Goal: Task Accomplishment & Management: Use online tool/utility

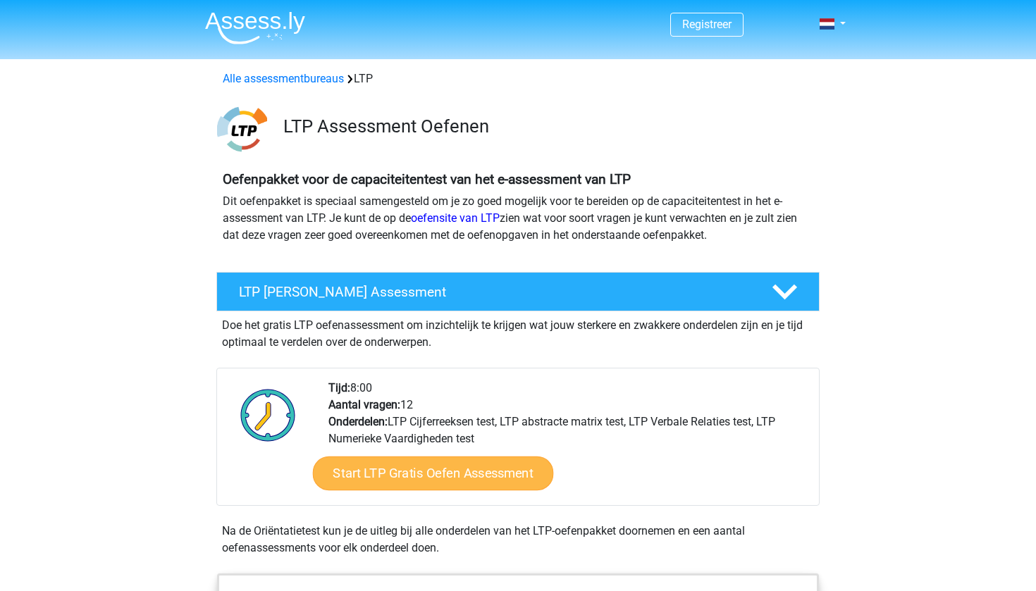
click at [421, 466] on link "Start LTP Gratis Oefen Assessment" at bounding box center [433, 474] width 241 height 34
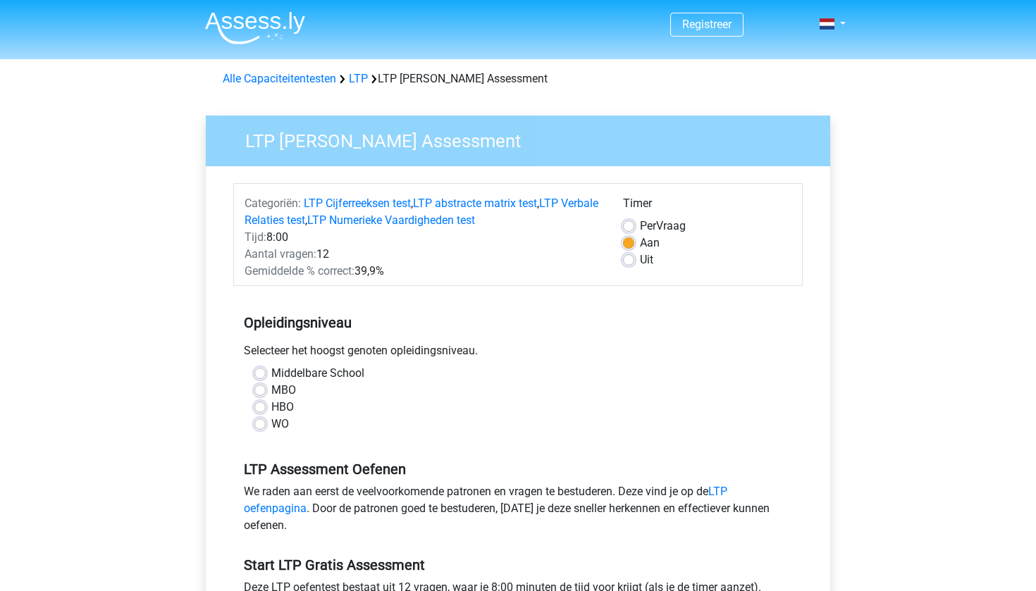
click at [271, 392] on label "MBO" at bounding box center [283, 390] width 25 height 17
click at [261, 392] on input "MBO" at bounding box center [259, 389] width 11 height 14
radio input "true"
click at [271, 404] on label "HBO" at bounding box center [282, 407] width 23 height 17
click at [261, 404] on input "HBO" at bounding box center [259, 406] width 11 height 14
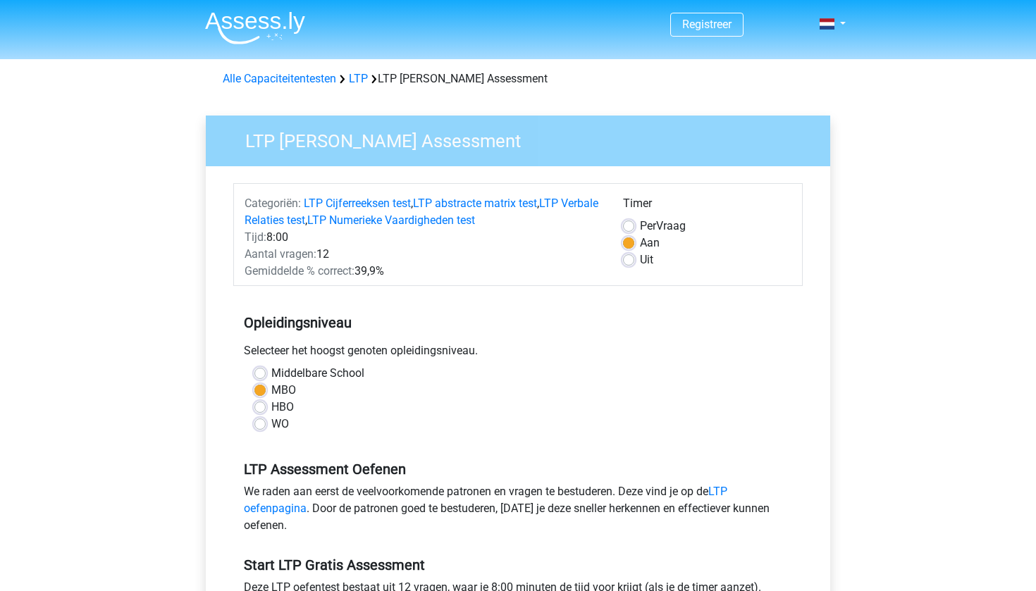
radio input "true"
click at [271, 391] on label "MBO" at bounding box center [283, 390] width 25 height 17
click at [261, 391] on input "MBO" at bounding box center [259, 389] width 11 height 14
radio input "true"
click at [271, 406] on label "HBO" at bounding box center [282, 407] width 23 height 17
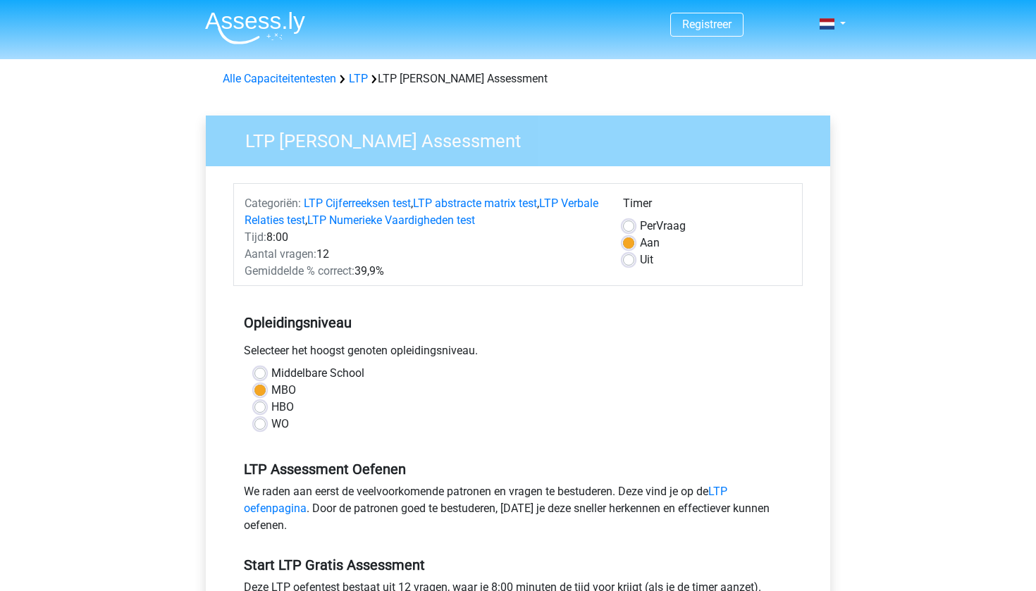
click at [258, 406] on input "HBO" at bounding box center [259, 406] width 11 height 14
radio input "true"
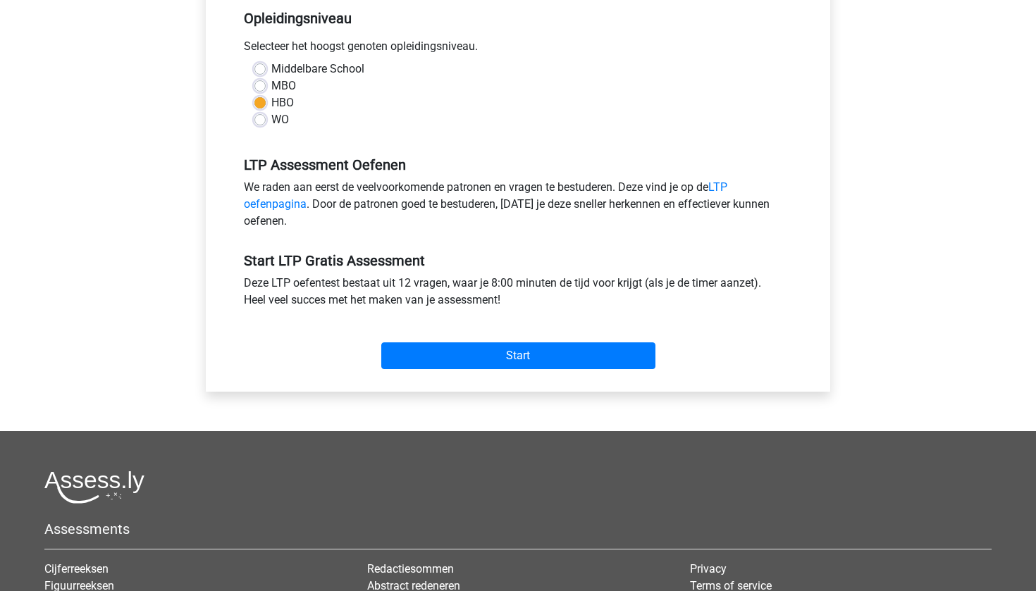
scroll to position [323, 0]
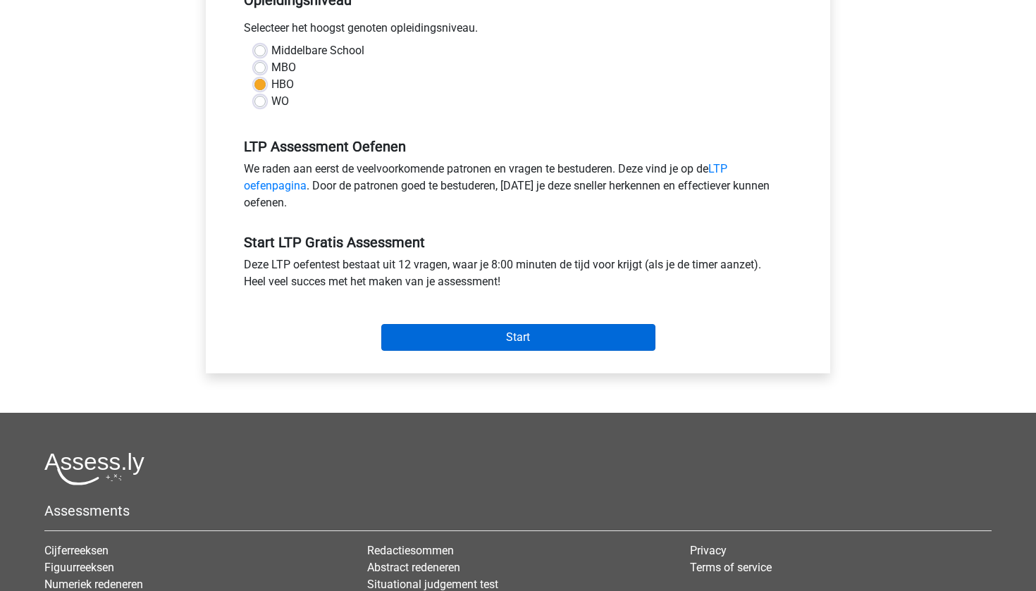
click at [464, 340] on input "Start" at bounding box center [518, 337] width 274 height 27
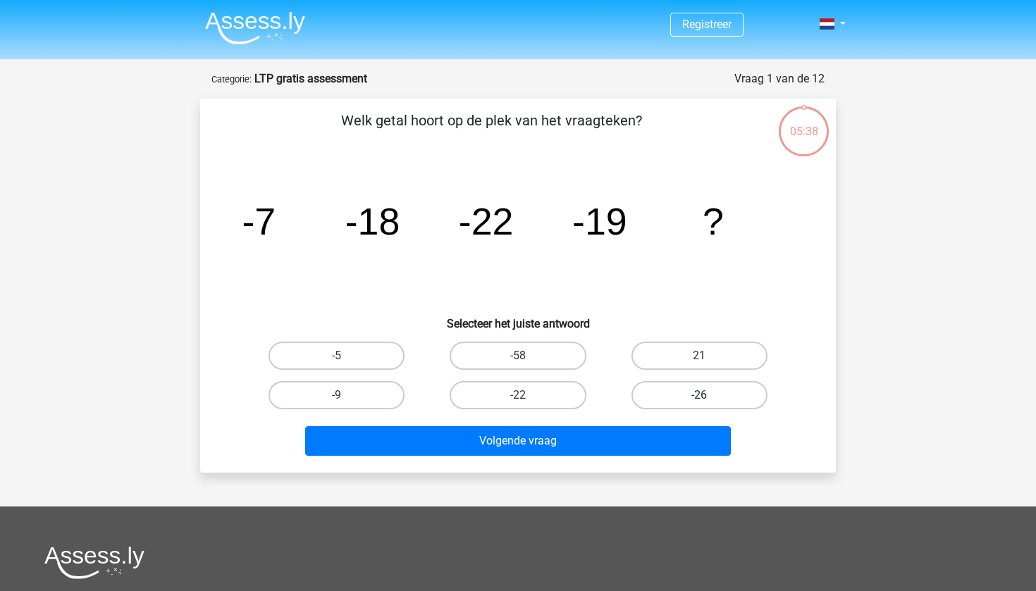
click at [681, 393] on label "-26" at bounding box center [699, 395] width 136 height 28
click at [699, 395] on input "-26" at bounding box center [703, 399] width 9 height 9
radio input "true"
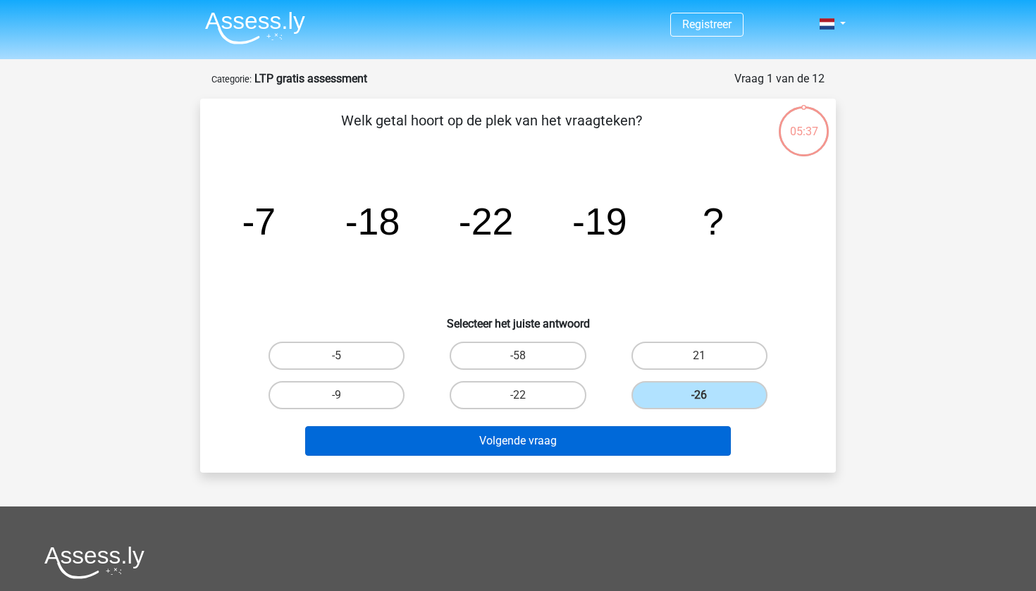
click at [635, 435] on button "Volgende vraag" at bounding box center [518, 441] width 426 height 30
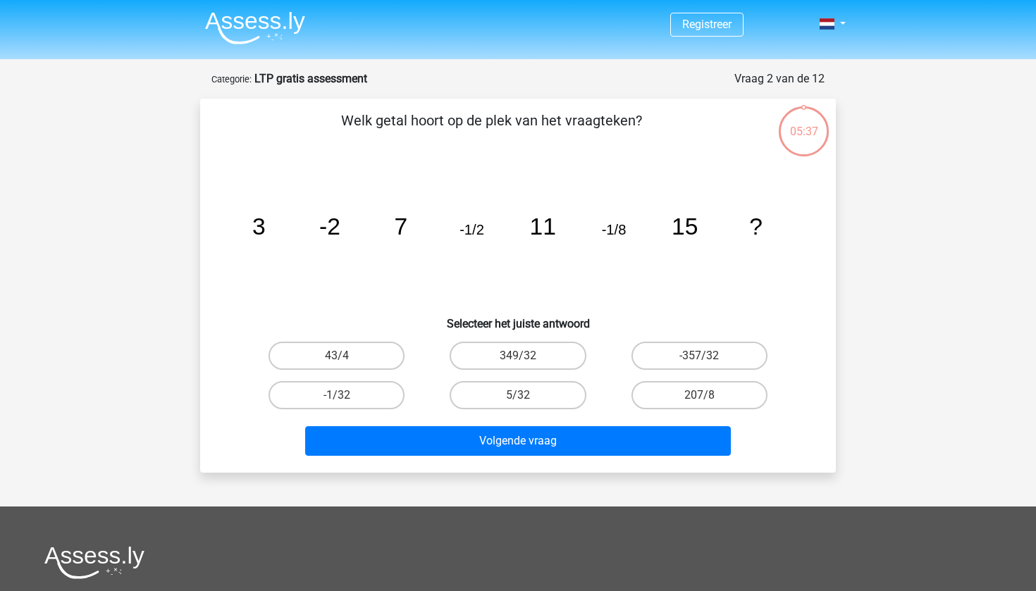
scroll to position [70, 0]
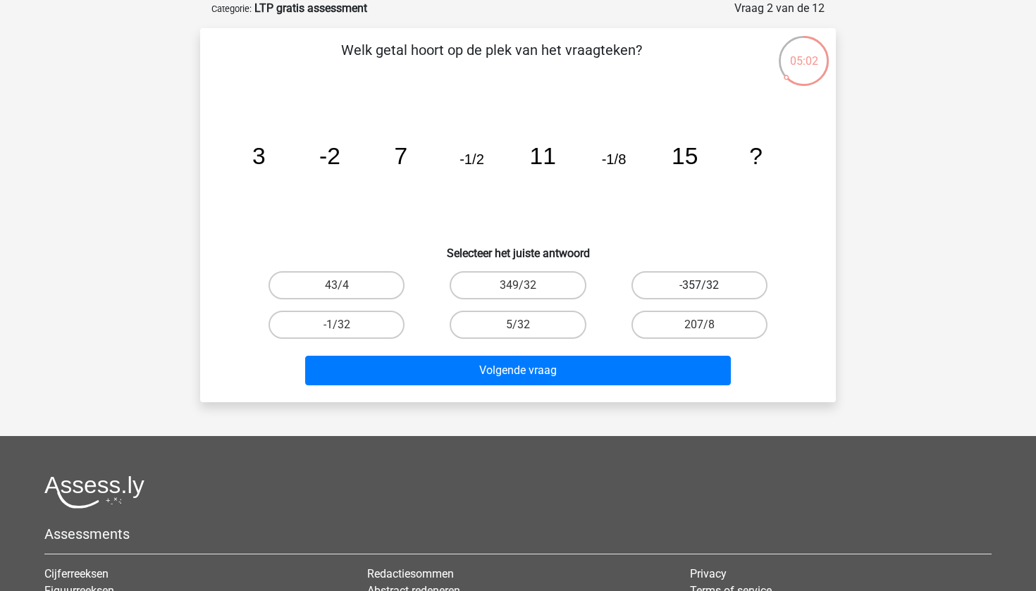
click at [674, 288] on label "-357/32" at bounding box center [699, 285] width 136 height 28
click at [699, 288] on input "-357/32" at bounding box center [703, 289] width 9 height 9
radio input "true"
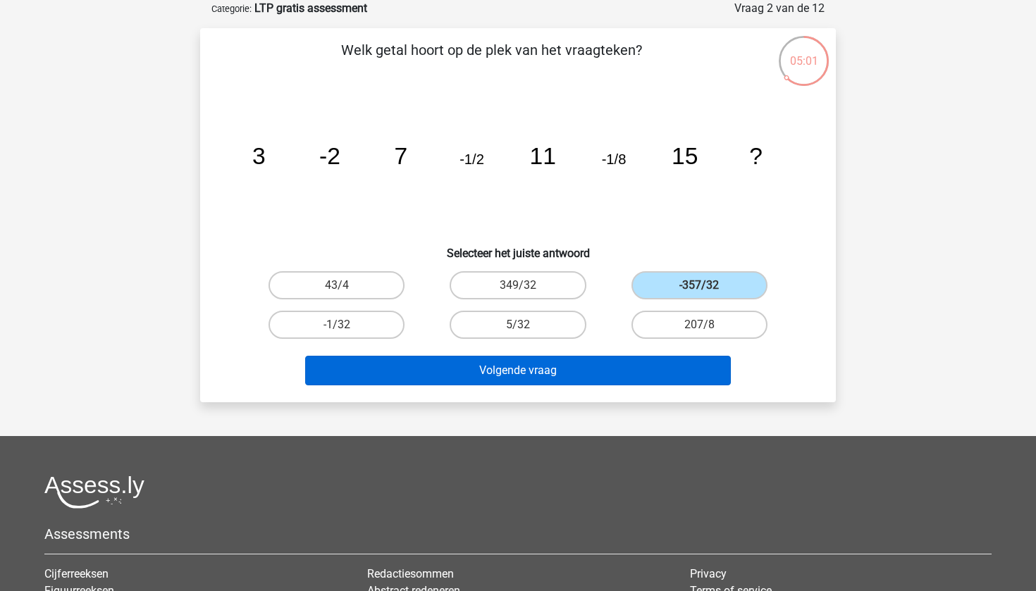
click at [605, 366] on button "Volgende vraag" at bounding box center [518, 371] width 426 height 30
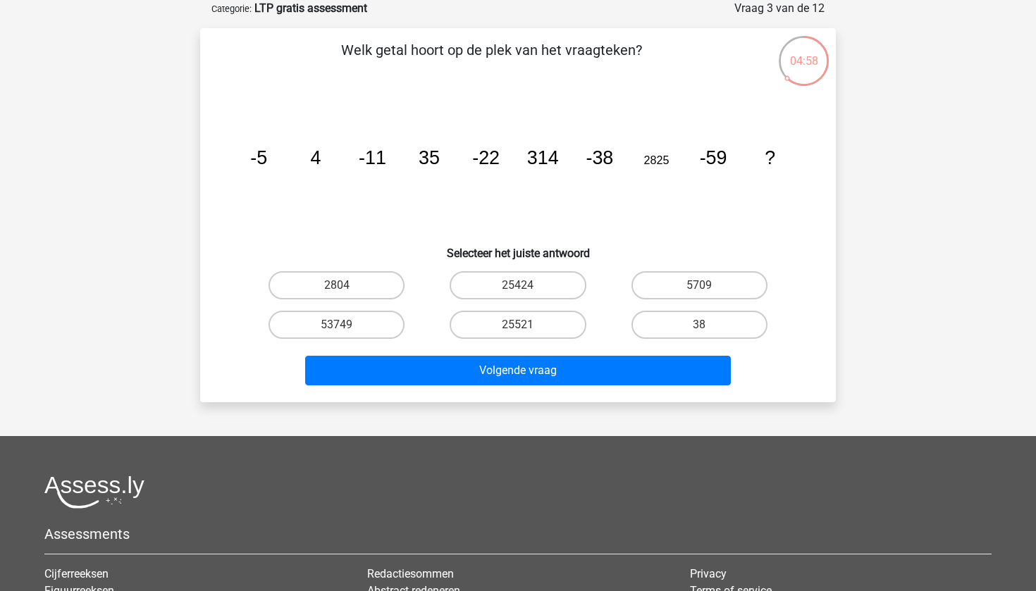
click at [605, 366] on button "Volgende vraag" at bounding box center [518, 371] width 426 height 30
click at [554, 287] on label "25424" at bounding box center [518, 285] width 136 height 28
click at [527, 287] on input "25424" at bounding box center [522, 289] width 9 height 9
radio input "true"
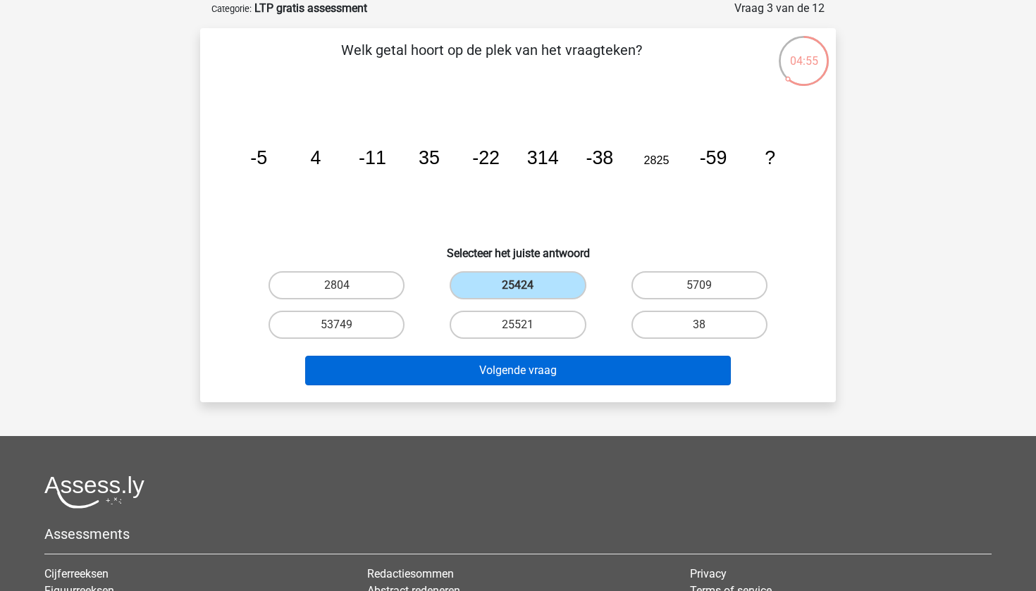
click at [551, 365] on button "Volgende vraag" at bounding box center [518, 371] width 426 height 30
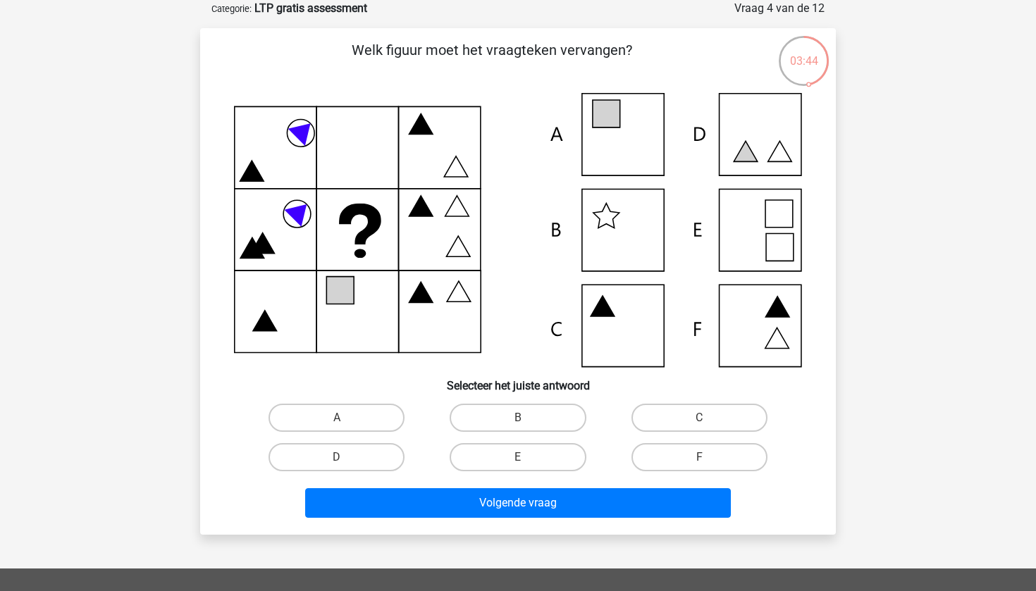
click at [632, 325] on icon at bounding box center [518, 230] width 568 height 274
click at [708, 416] on label "C" at bounding box center [699, 418] width 136 height 28
click at [708, 418] on input "C" at bounding box center [703, 422] width 9 height 9
radio input "true"
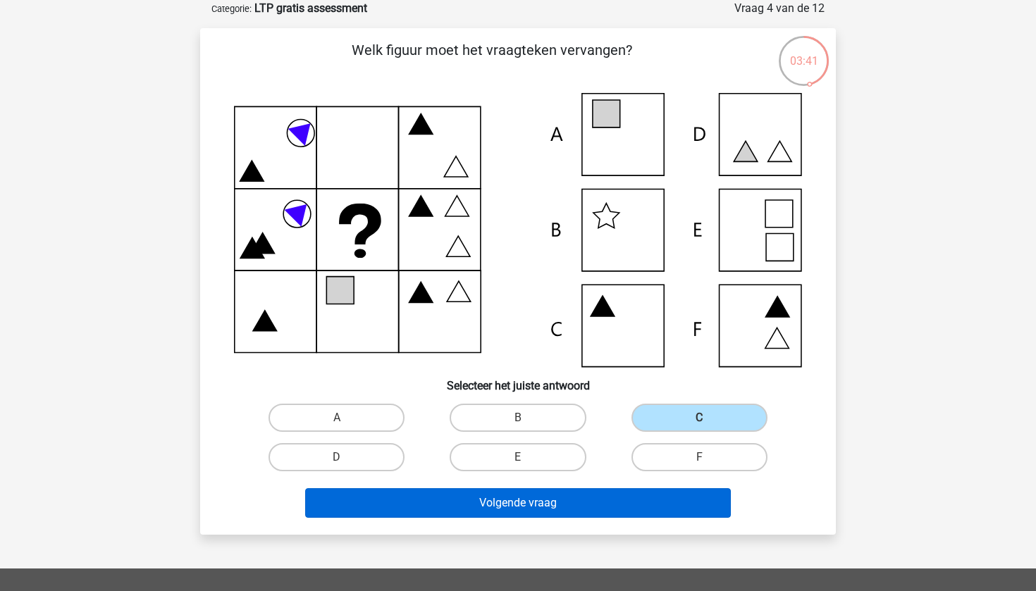
click at [626, 495] on button "Volgende vraag" at bounding box center [518, 503] width 426 height 30
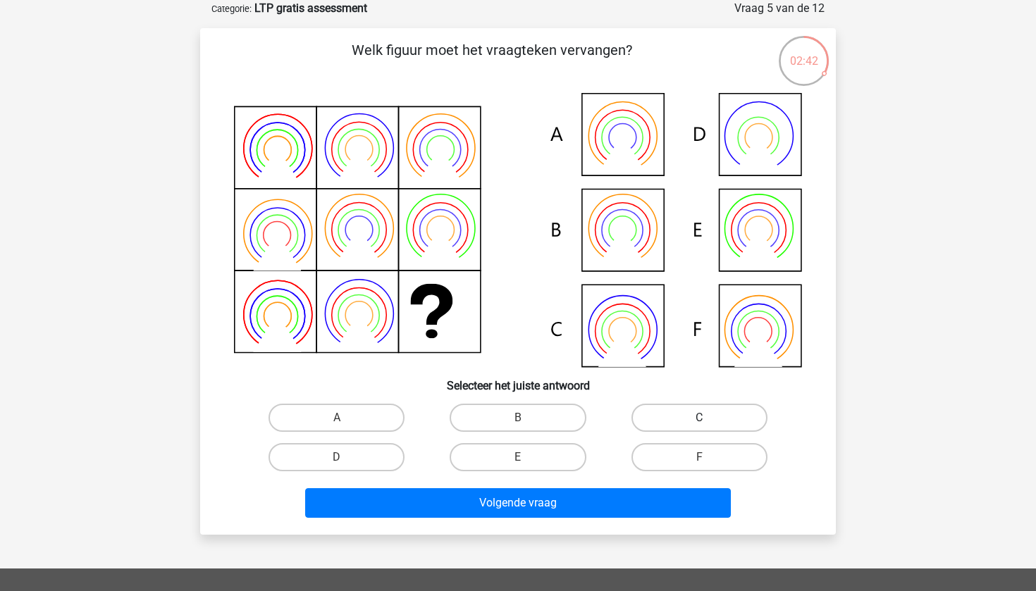
click at [690, 415] on label "C" at bounding box center [699, 418] width 136 height 28
click at [699, 418] on input "C" at bounding box center [703, 422] width 9 height 9
radio input "true"
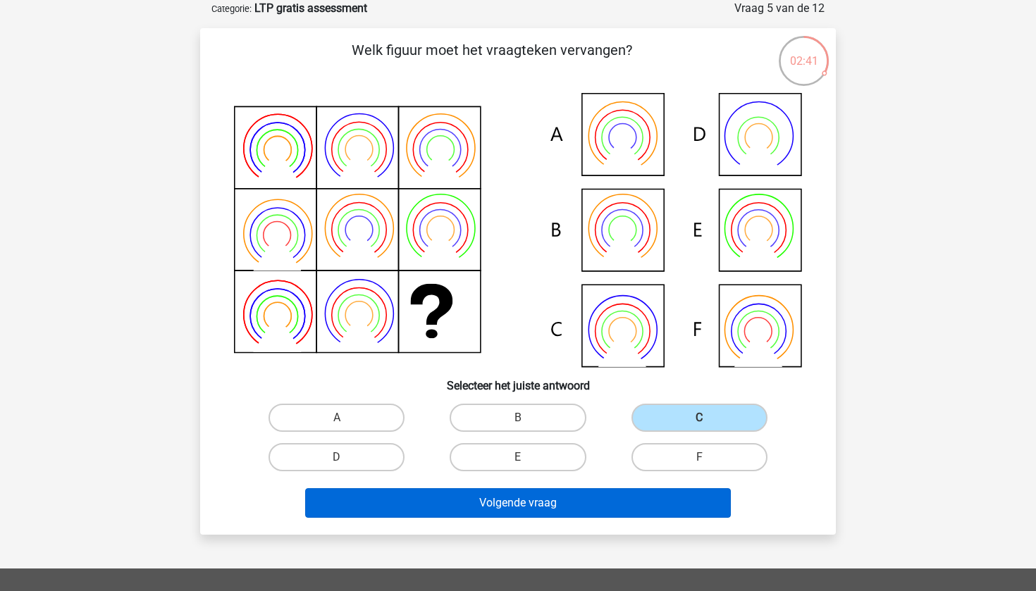
click at [607, 496] on button "Volgende vraag" at bounding box center [518, 503] width 426 height 30
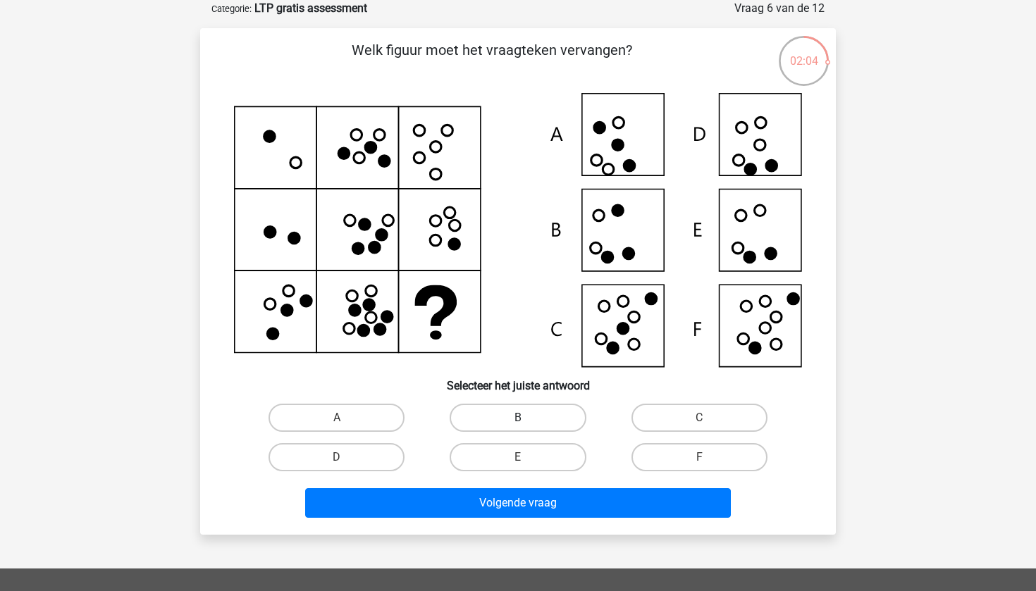
click at [520, 407] on label "B" at bounding box center [518, 418] width 136 height 28
click at [520, 418] on input "B" at bounding box center [522, 422] width 9 height 9
radio input "true"
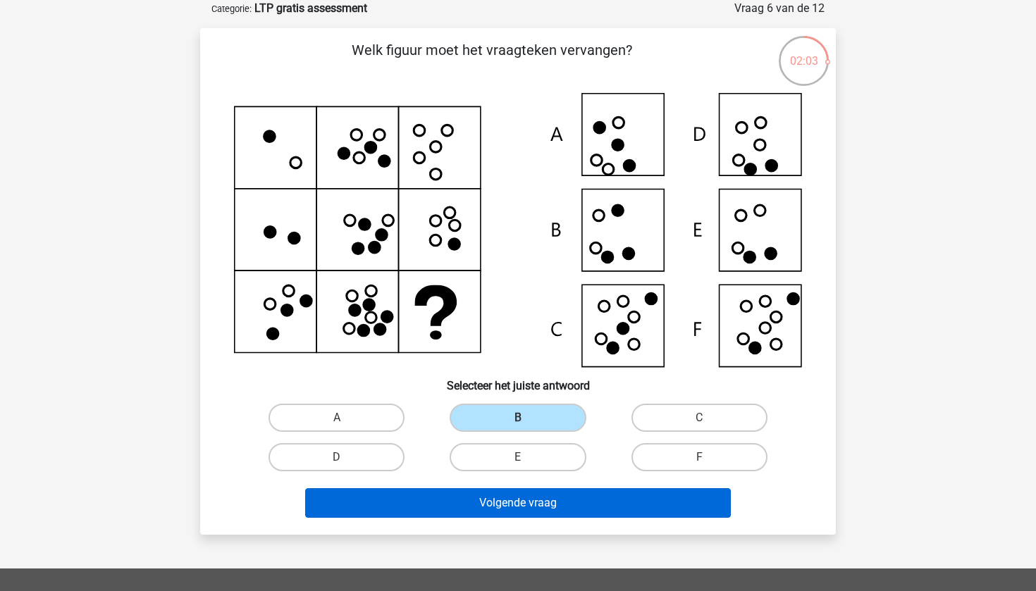
click at [509, 514] on button "Volgende vraag" at bounding box center [518, 503] width 426 height 30
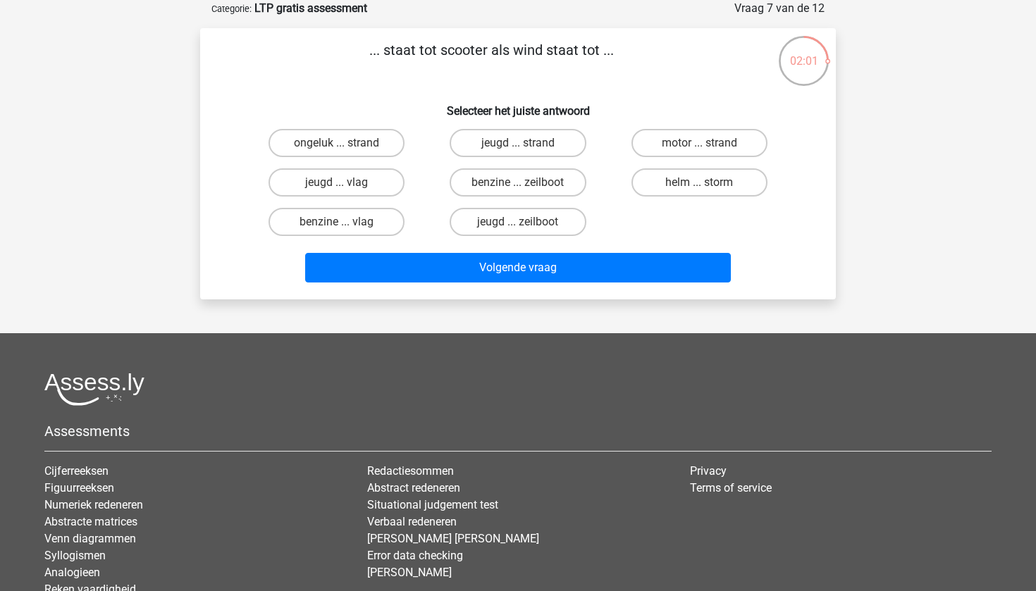
click at [502, 295] on div "... staat tot scooter als wind staat tot ... Selecteer het juiste antwoord onge…" at bounding box center [518, 163] width 636 height 271
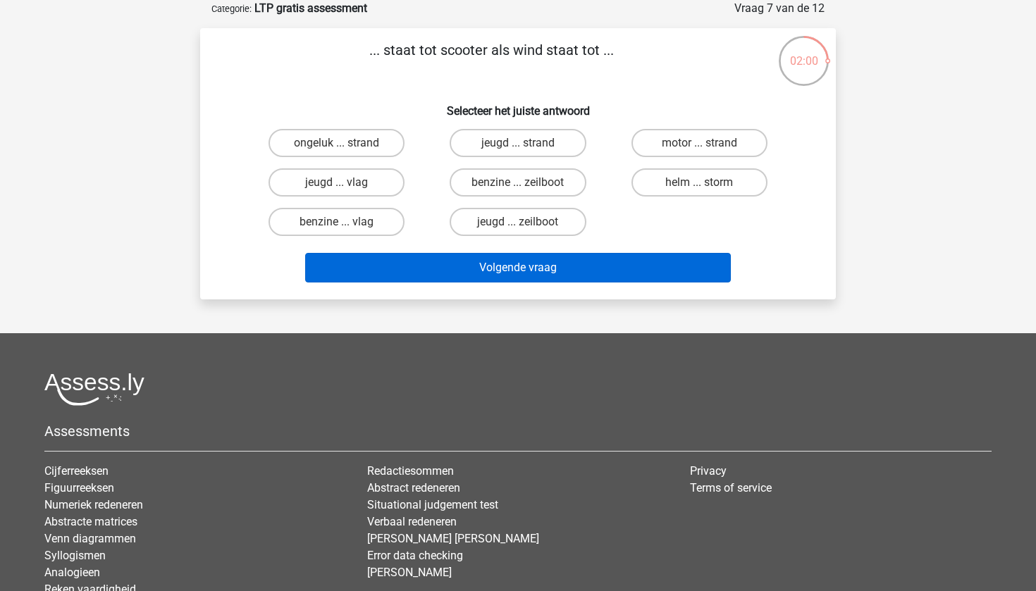
click at [505, 268] on button "Volgende vraag" at bounding box center [518, 268] width 426 height 30
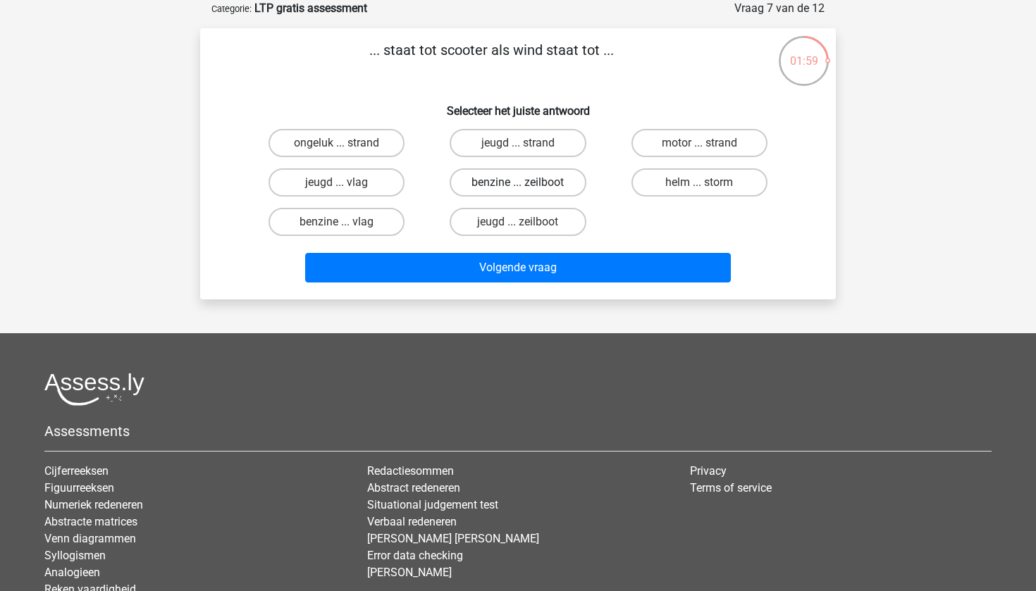
click at [503, 181] on label "benzine ... zeilboot" at bounding box center [518, 182] width 136 height 28
click at [518, 183] on input "benzine ... zeilboot" at bounding box center [522, 187] width 9 height 9
radio input "true"
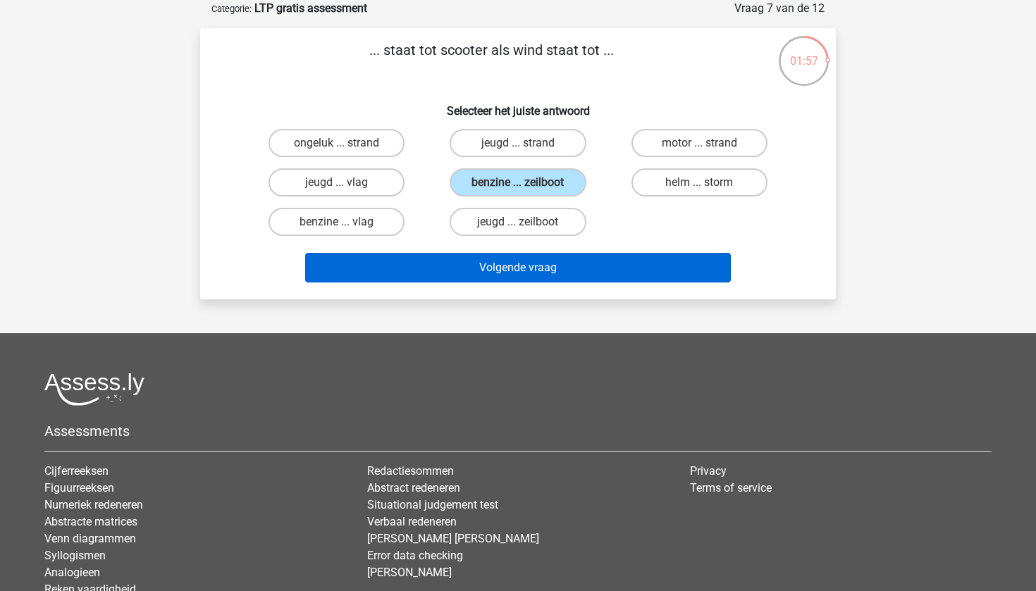
click at [496, 263] on button "Volgende vraag" at bounding box center [518, 268] width 426 height 30
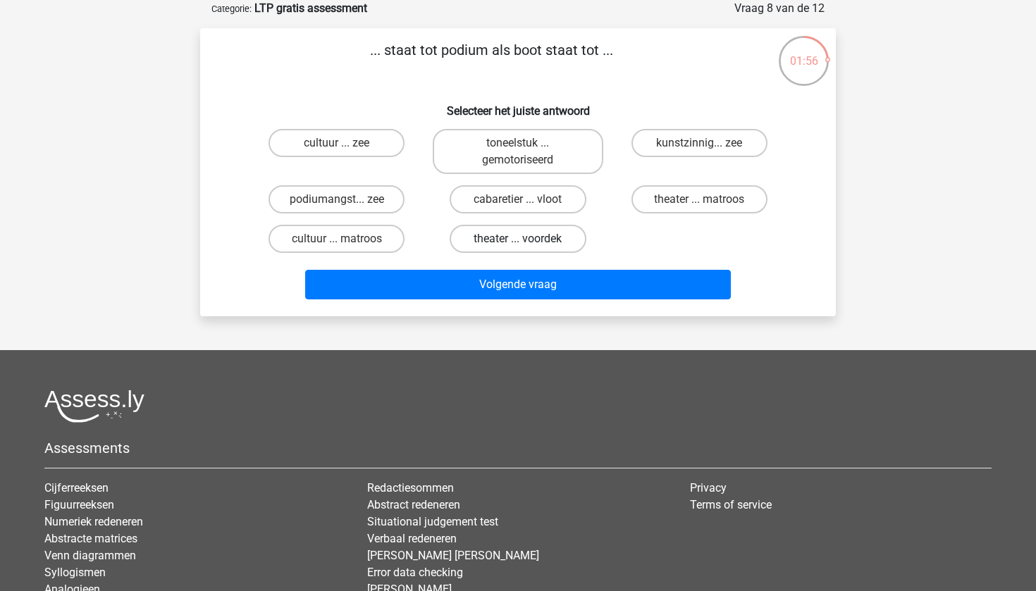
click at [502, 230] on label "theater ... voordek" at bounding box center [518, 239] width 136 height 28
click at [518, 239] on input "theater ... voordek" at bounding box center [522, 243] width 9 height 9
radio input "true"
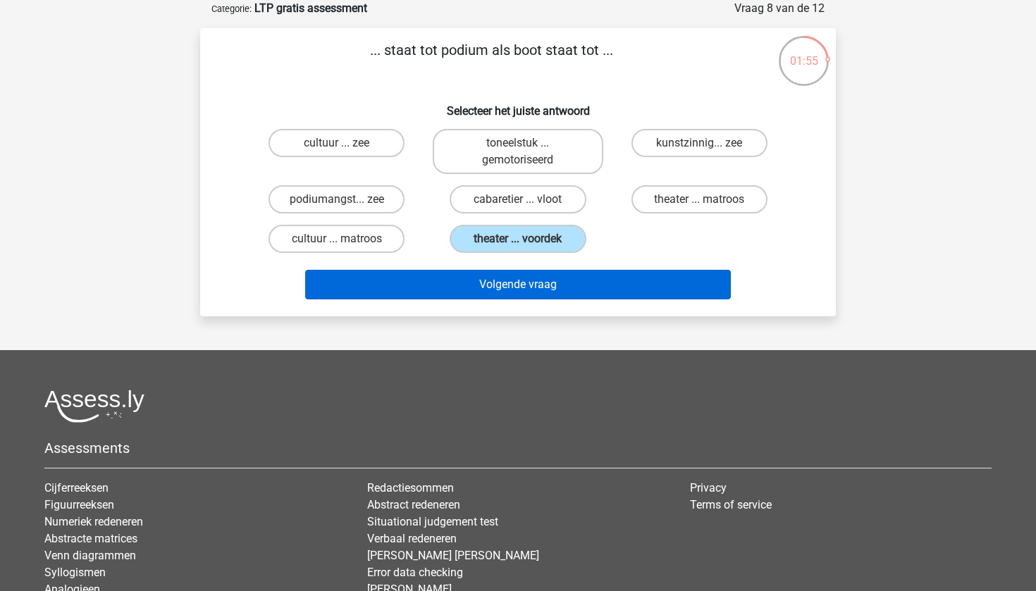
click at [493, 275] on button "Volgende vraag" at bounding box center [518, 285] width 426 height 30
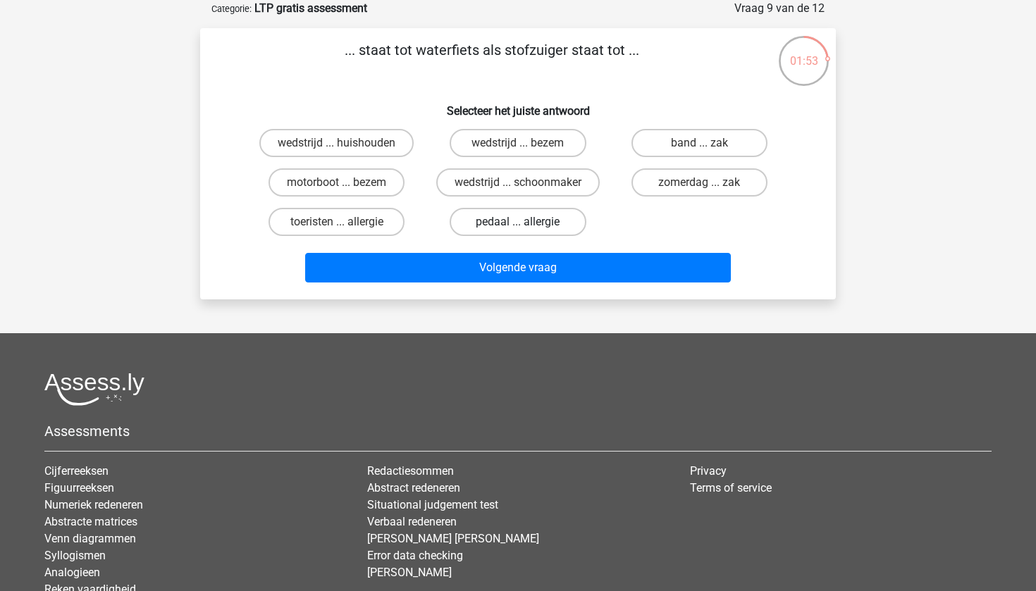
click at [506, 222] on label "pedaal ... allergie" at bounding box center [518, 222] width 136 height 28
click at [518, 222] on input "pedaal ... allergie" at bounding box center [522, 226] width 9 height 9
radio input "true"
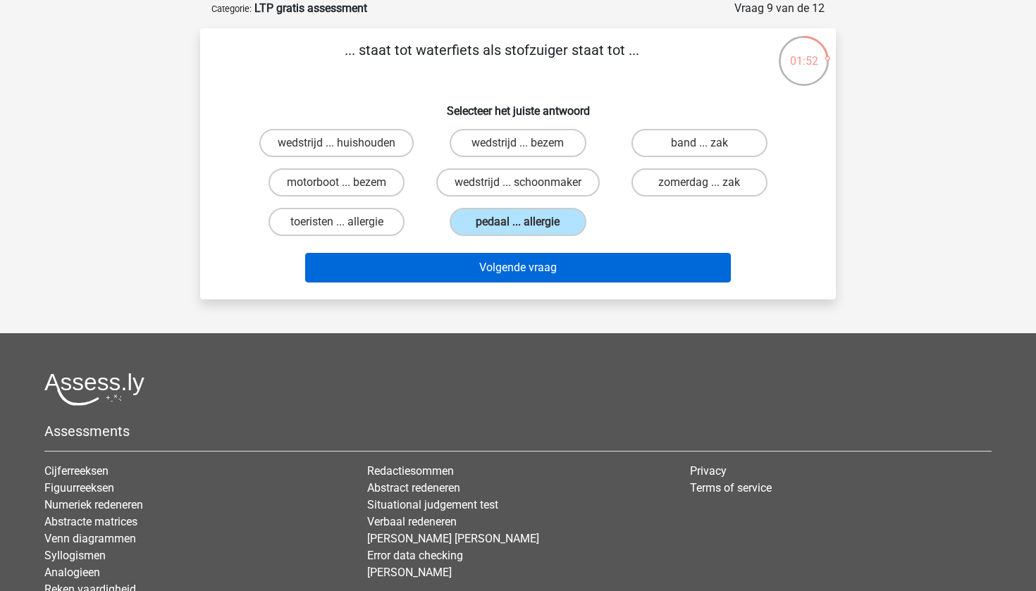
click at [501, 261] on button "Volgende vraag" at bounding box center [518, 268] width 426 height 30
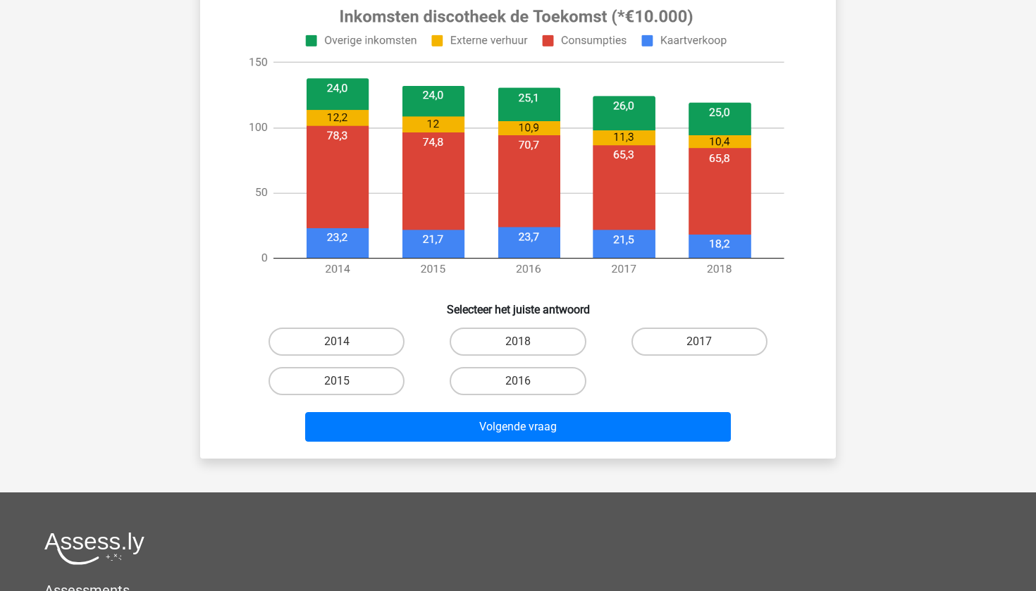
scroll to position [564, 0]
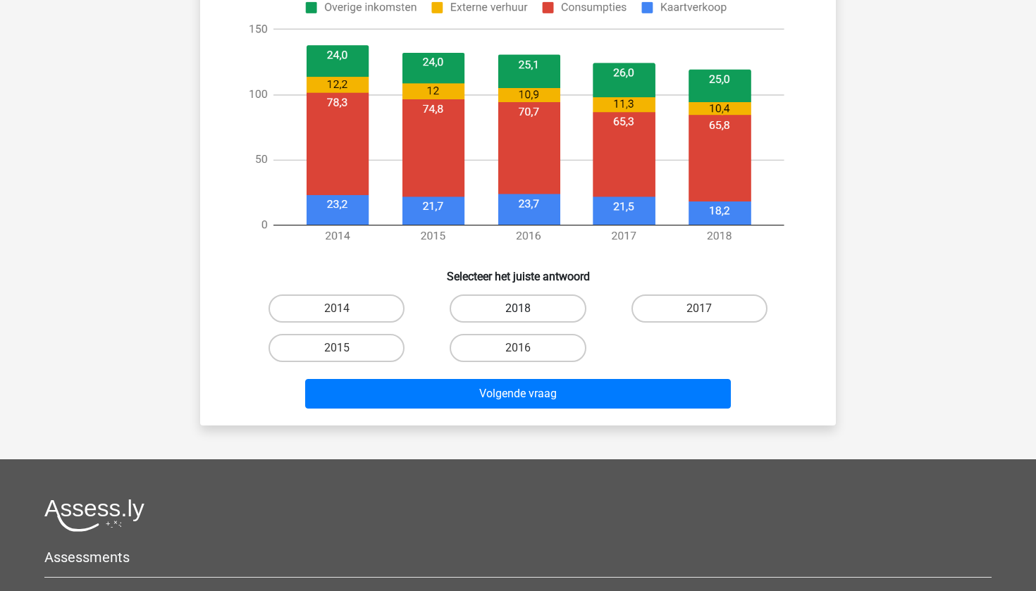
click at [510, 300] on label "2018" at bounding box center [518, 309] width 136 height 28
click at [518, 309] on input "2018" at bounding box center [522, 313] width 9 height 9
radio input "true"
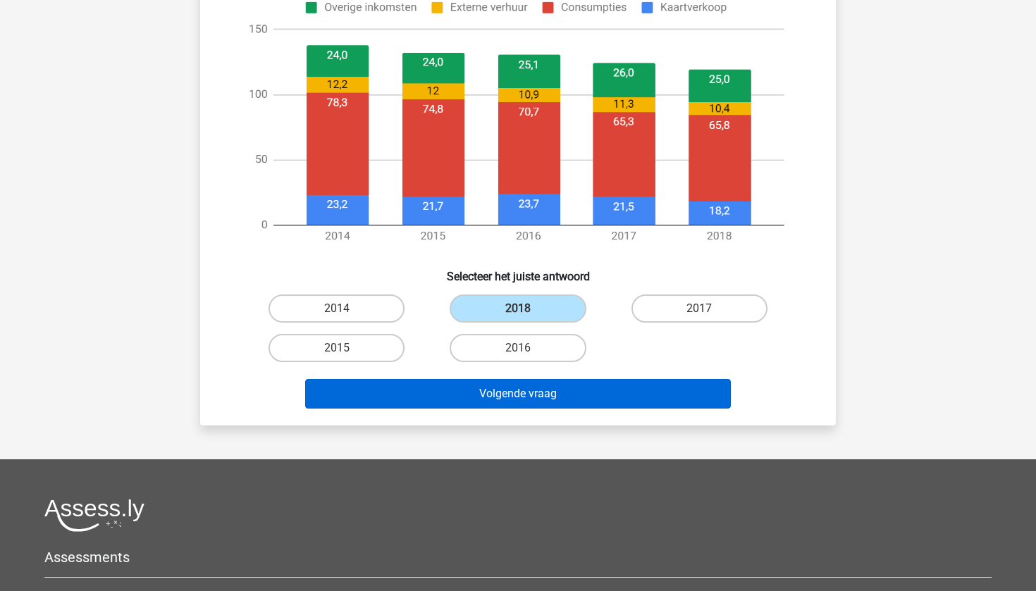
click at [495, 397] on button "Volgende vraag" at bounding box center [518, 394] width 426 height 30
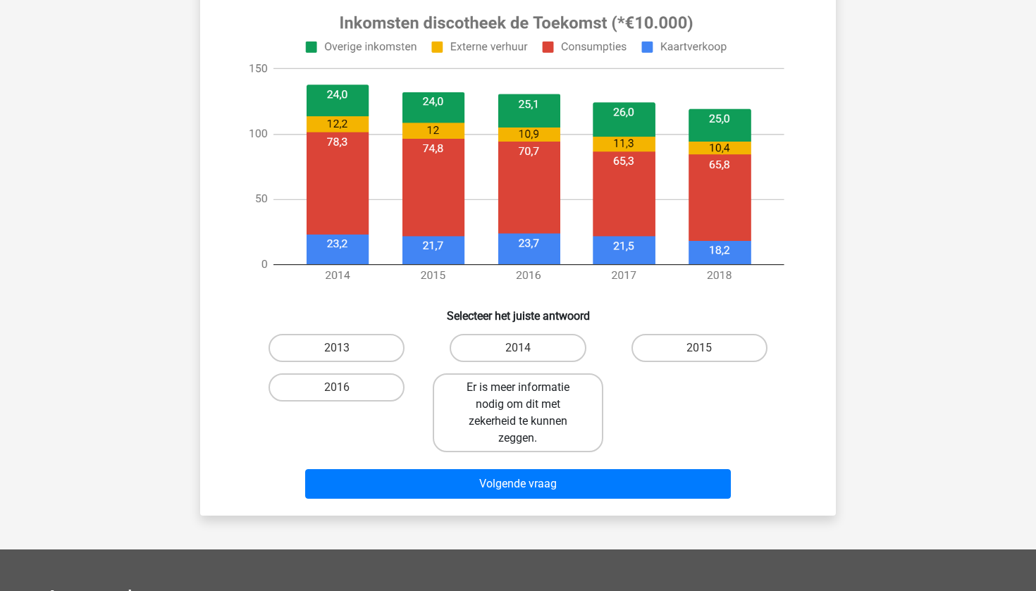
scroll to position [540, 0]
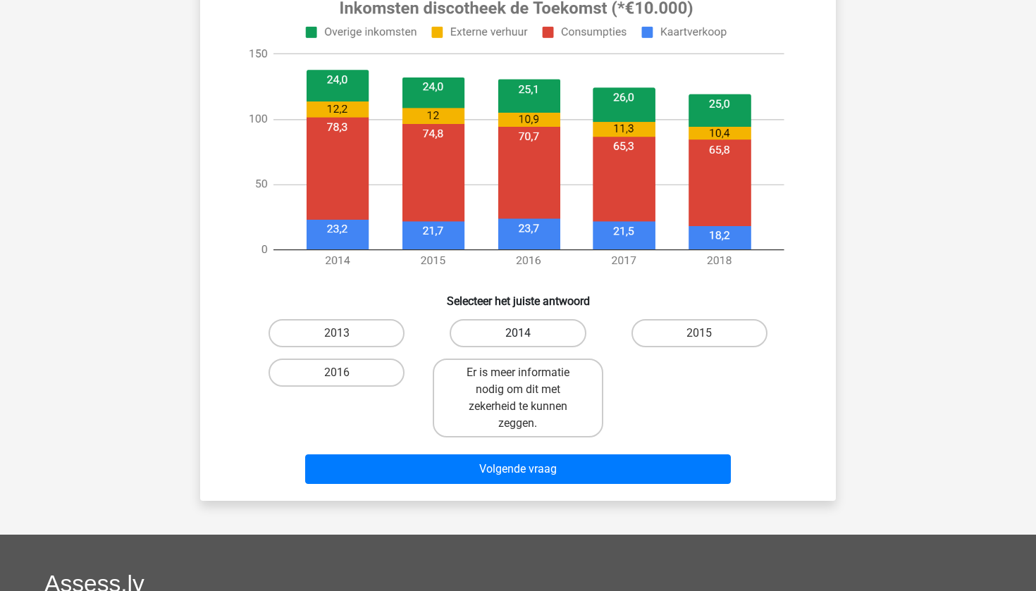
click at [517, 342] on label "2014" at bounding box center [518, 333] width 136 height 28
click at [518, 342] on input "2014" at bounding box center [522, 337] width 9 height 9
radio input "true"
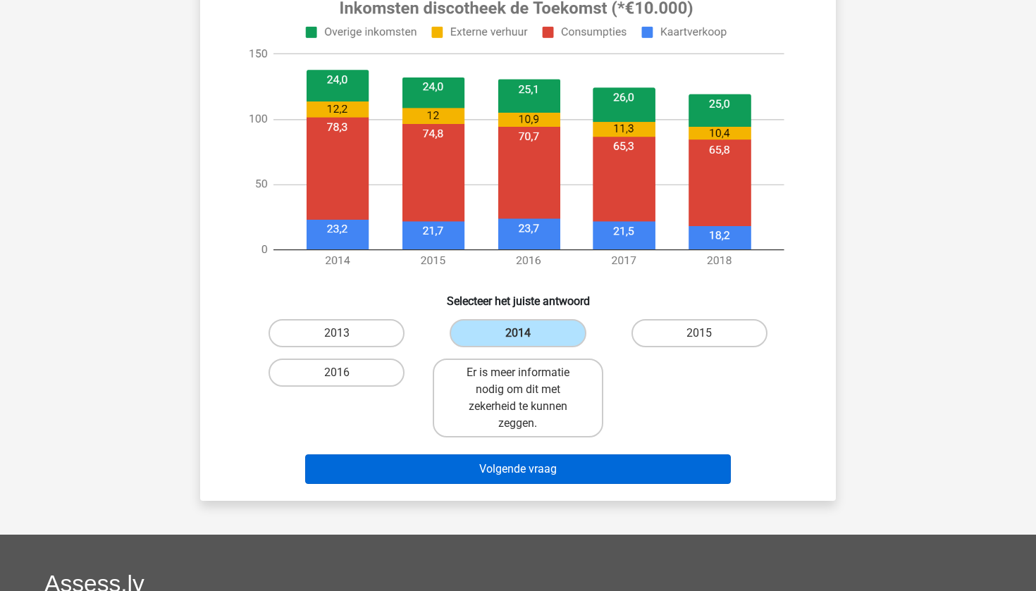
click at [509, 471] on button "Volgende vraag" at bounding box center [518, 470] width 426 height 30
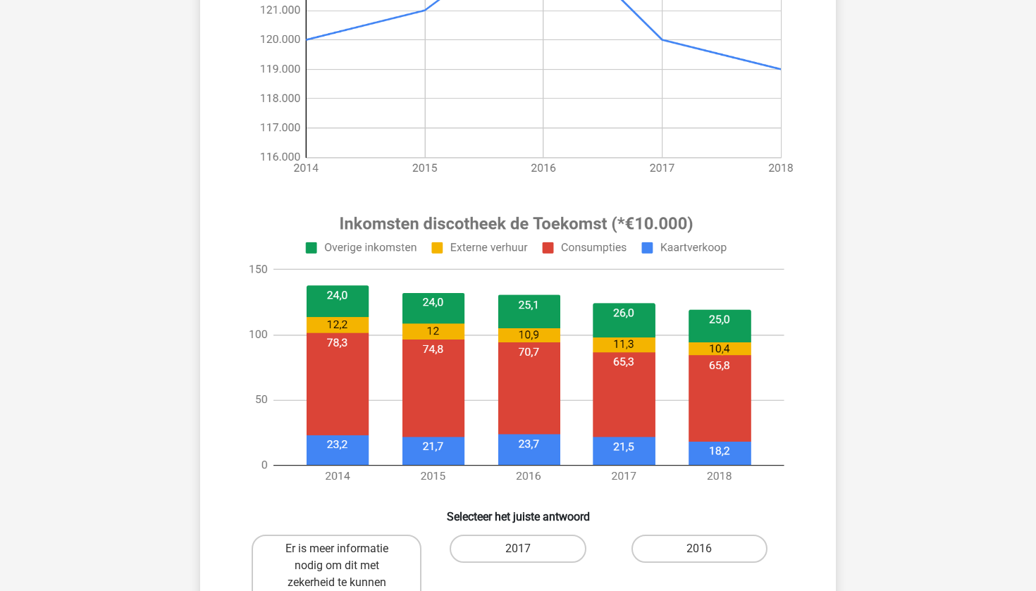
scroll to position [340, 0]
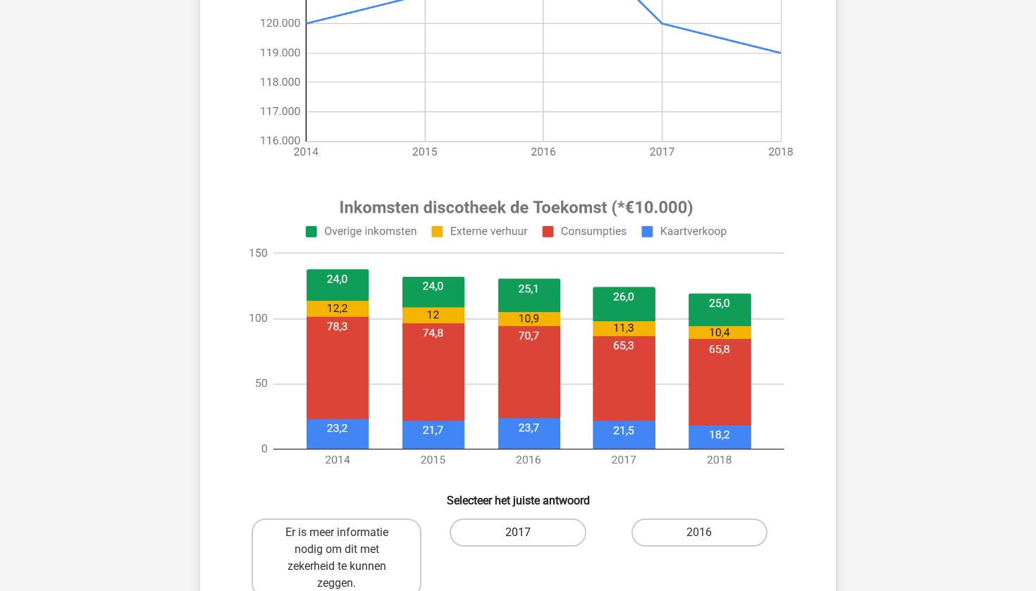
click at [505, 529] on label "2017" at bounding box center [518, 533] width 136 height 28
click at [518, 533] on input "2017" at bounding box center [522, 537] width 9 height 9
radio input "true"
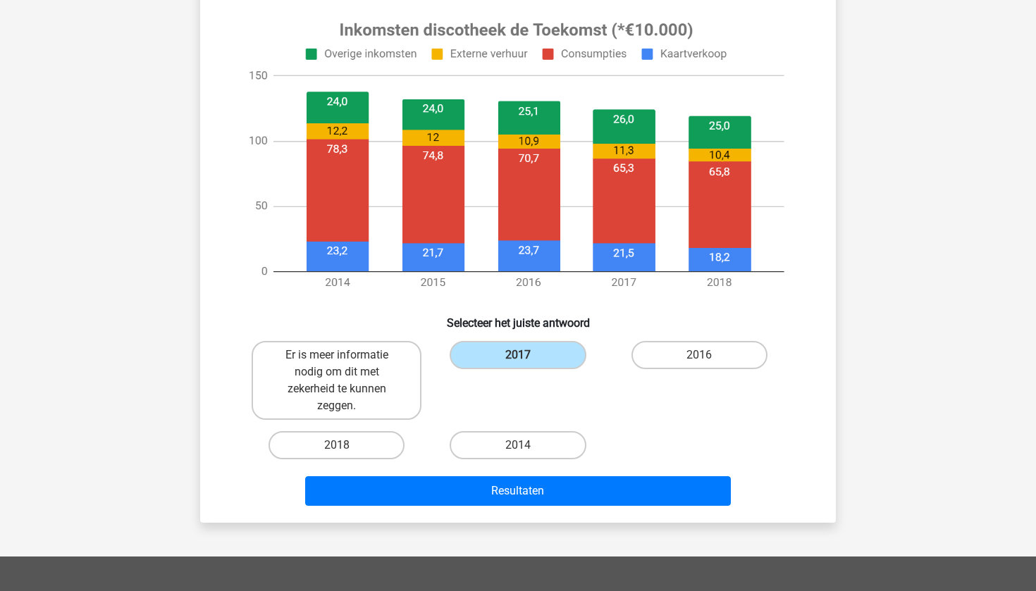
scroll to position [521, 0]
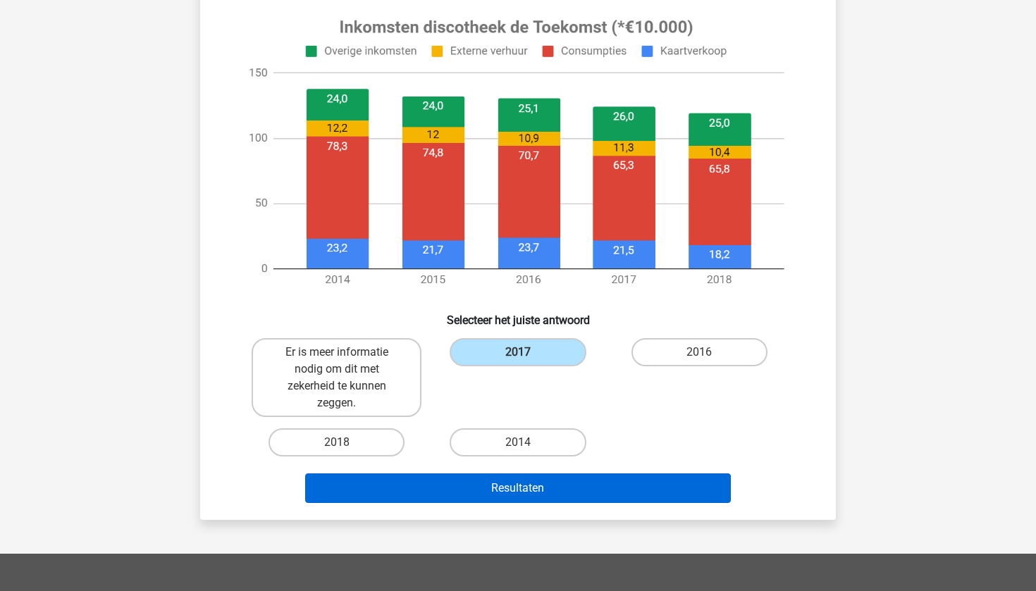
click at [507, 486] on button "Resultaten" at bounding box center [518, 489] width 426 height 30
